Goal: Book appointment/travel/reservation

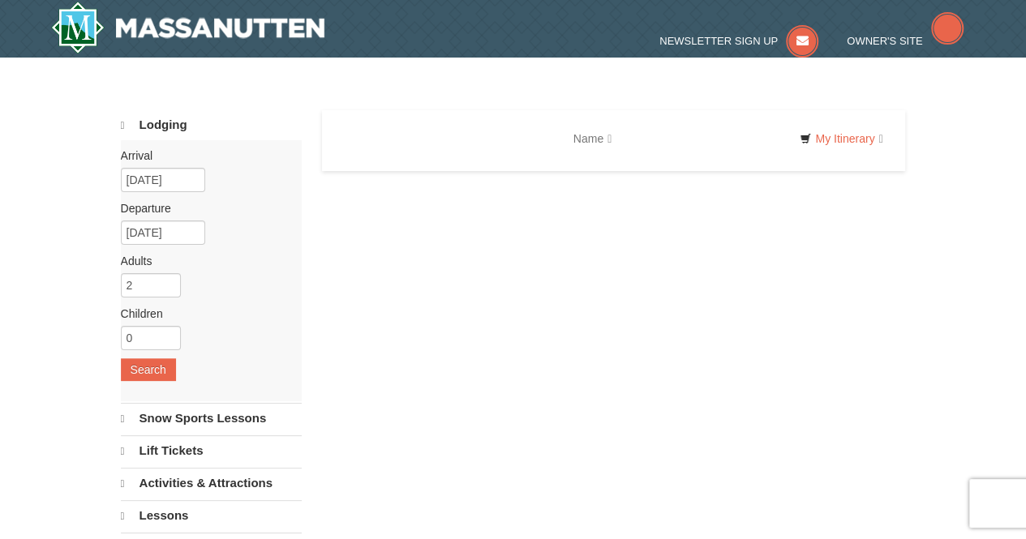
select select "10"
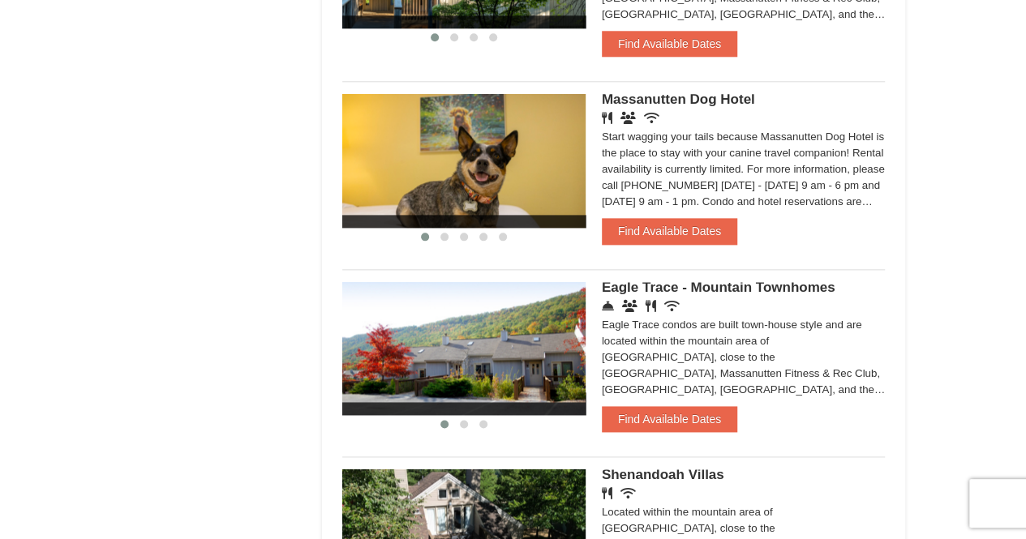
scroll to position [877, 0]
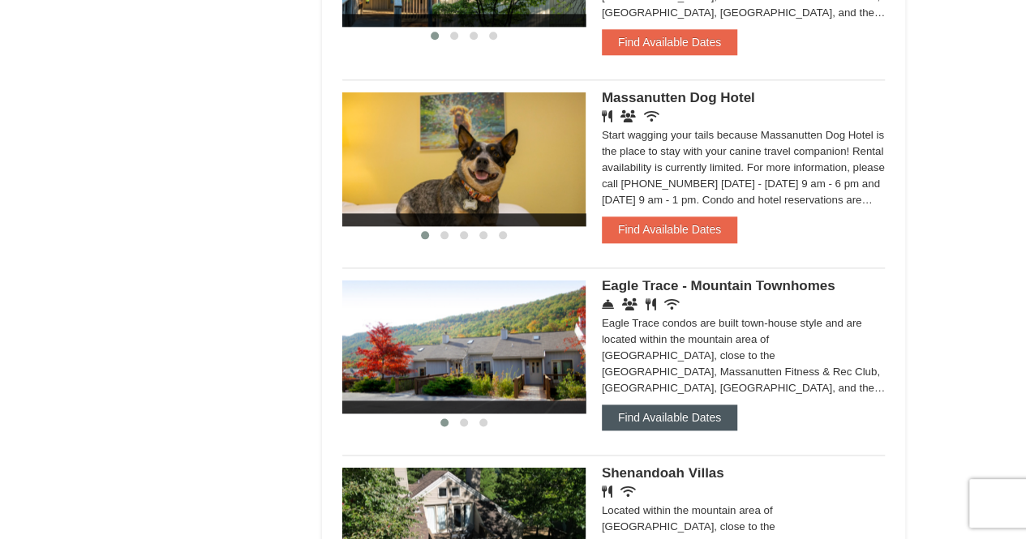
click at [649, 414] on button "Find Available Dates" at bounding box center [669, 418] width 135 height 26
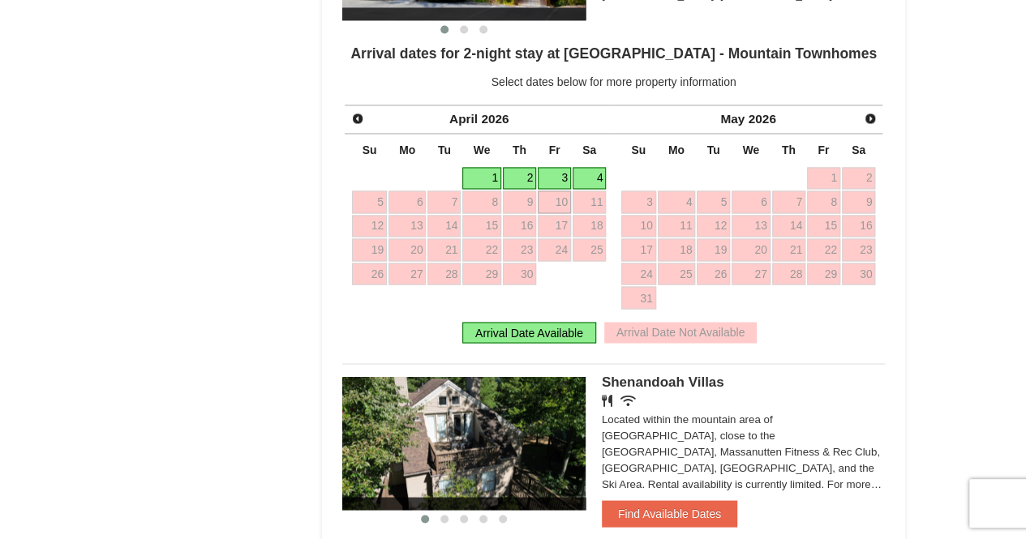
scroll to position [1269, 0]
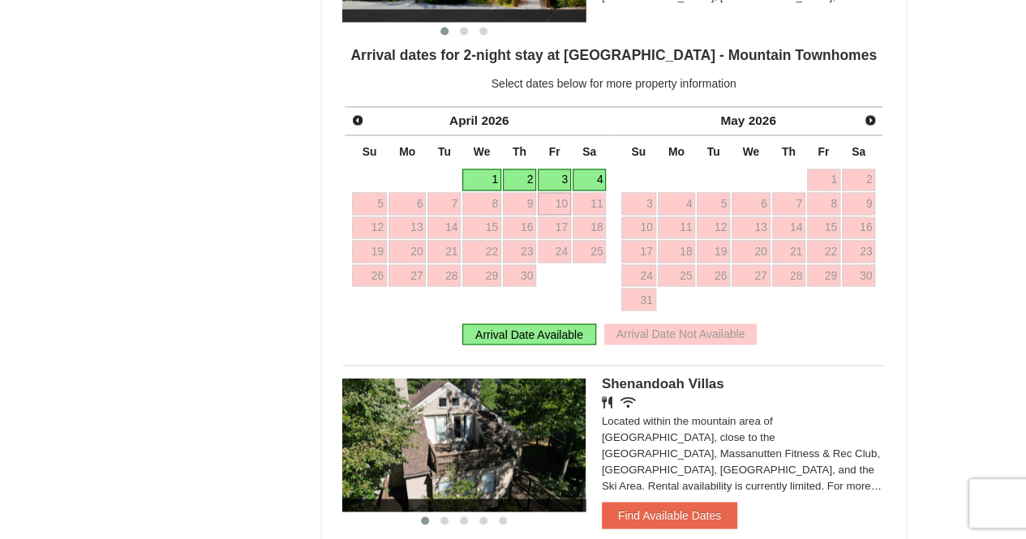
click at [491, 179] on link "1" at bounding box center [481, 180] width 39 height 23
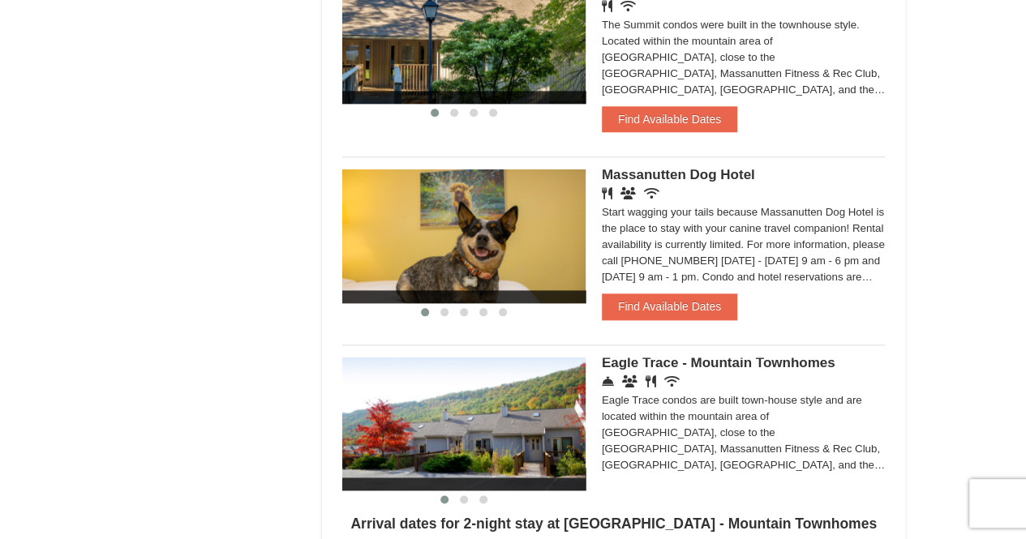
scroll to position [552, 0]
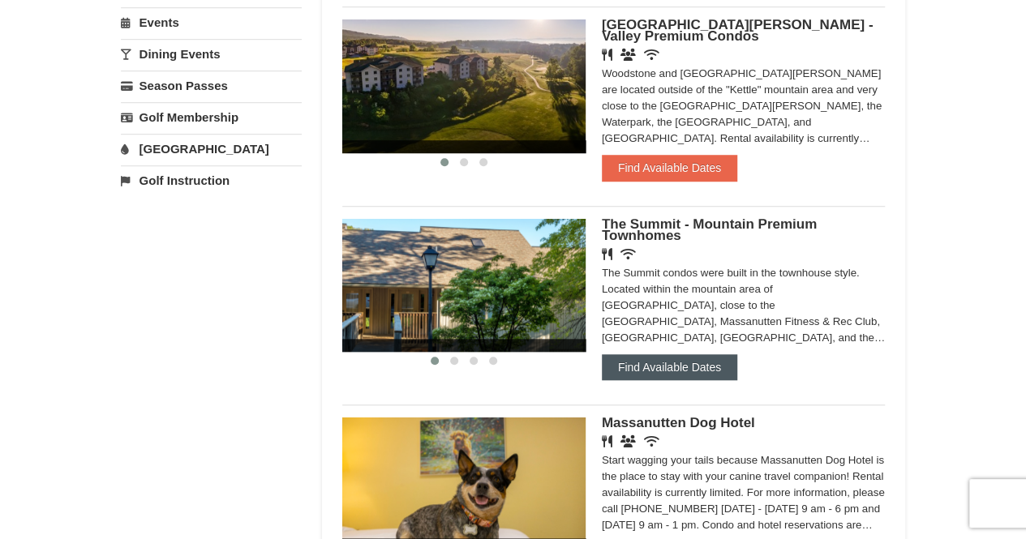
click at [694, 369] on button "Find Available Dates" at bounding box center [669, 367] width 135 height 26
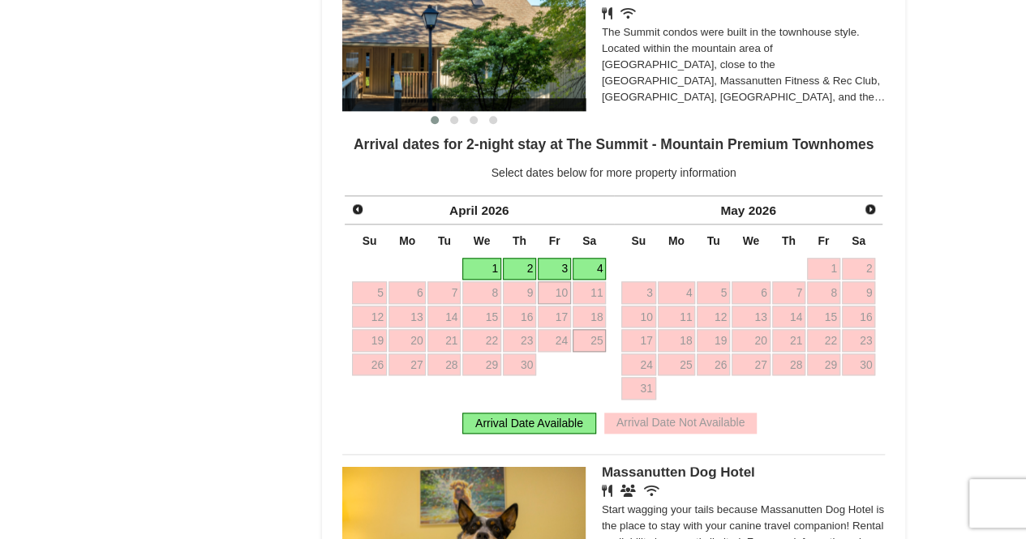
scroll to position [794, 0]
click at [554, 264] on link "3" at bounding box center [554, 268] width 33 height 23
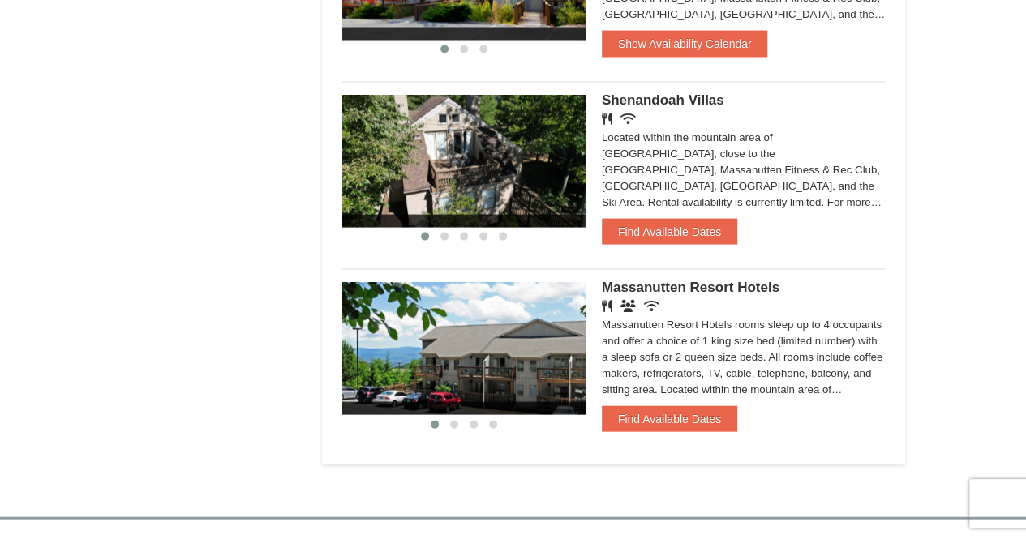
scroll to position [1592, 0]
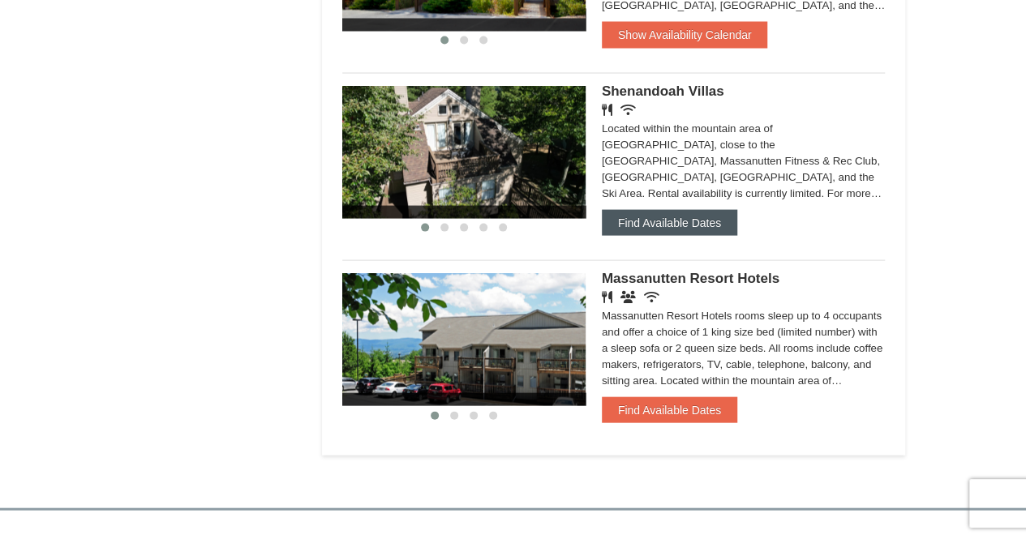
click at [662, 219] on button "Find Available Dates" at bounding box center [669, 223] width 135 height 26
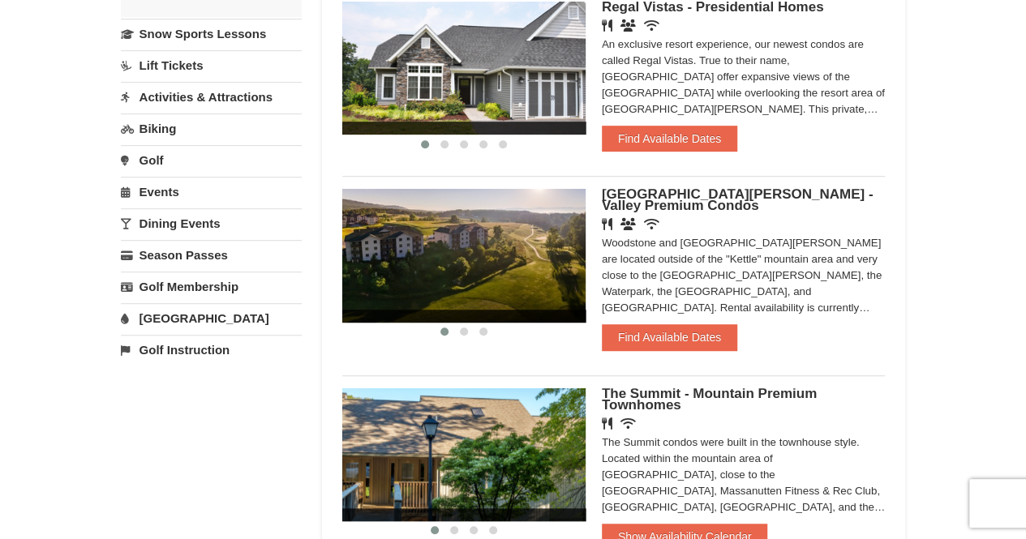
scroll to position [211, 0]
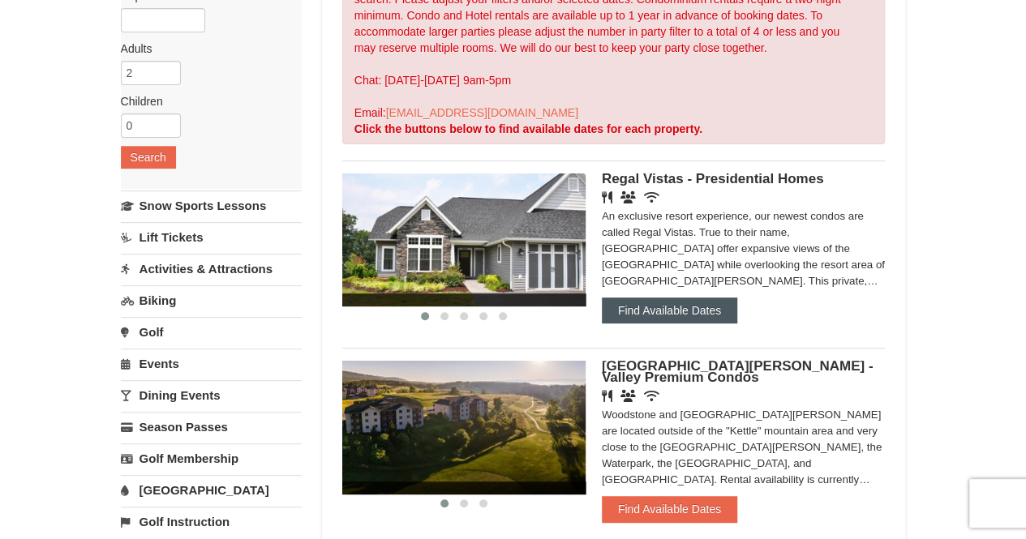
click at [693, 319] on button "Find Available Dates" at bounding box center [669, 311] width 135 height 26
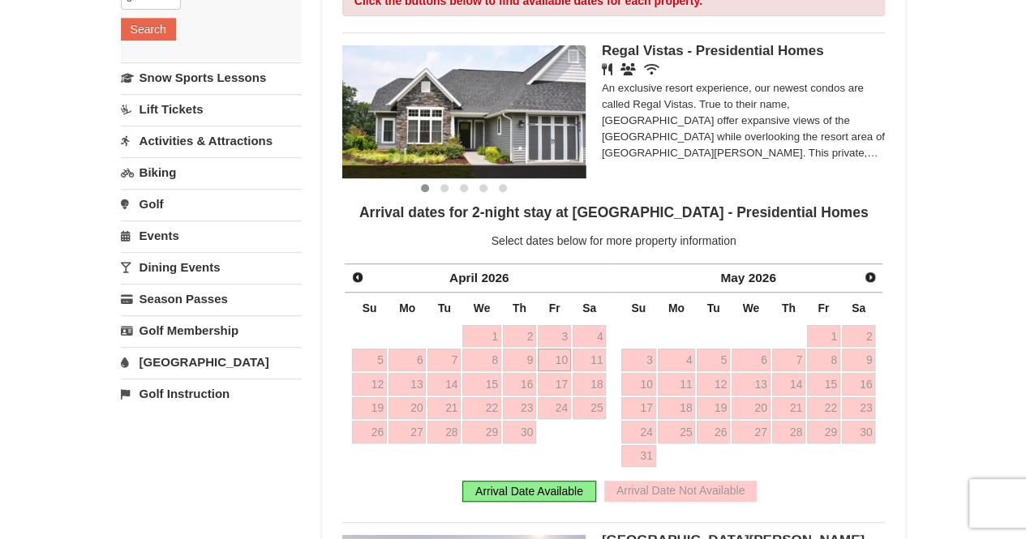
scroll to position [0, 0]
